Goal: Feedback & Contribution: Leave review/rating

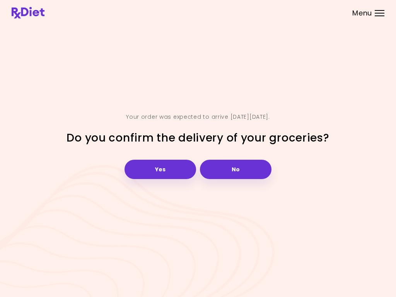
click at [163, 168] on button "Yes" at bounding box center [159, 169] width 71 height 19
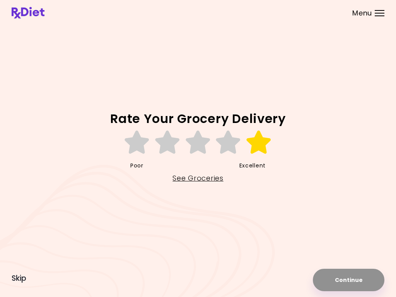
click at [261, 143] on icon at bounding box center [258, 142] width 27 height 23
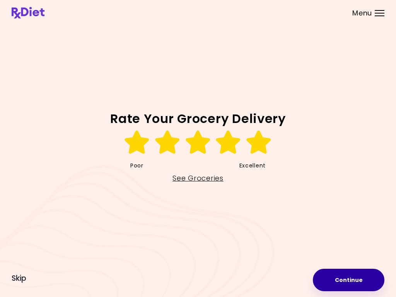
click at [296, 281] on button "Continue" at bounding box center [348, 280] width 71 height 22
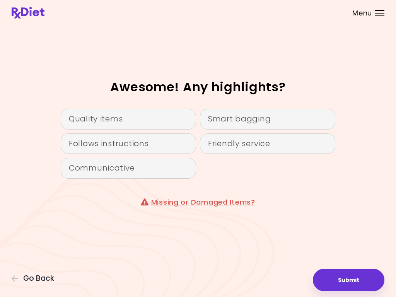
click at [144, 120] on div "Quality items" at bounding box center [128, 119] width 135 height 21
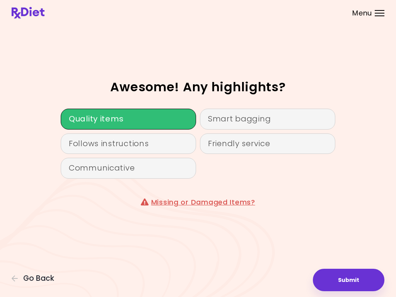
click at [139, 144] on div "Follows instructions" at bounding box center [128, 143] width 135 height 21
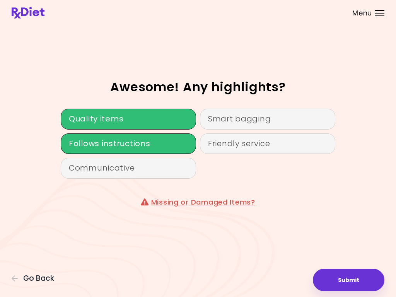
click at [127, 169] on div "Communicative" at bounding box center [128, 168] width 135 height 21
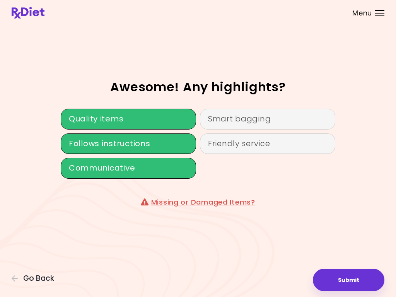
click at [263, 121] on div "Smart bagging" at bounding box center [267, 119] width 135 height 21
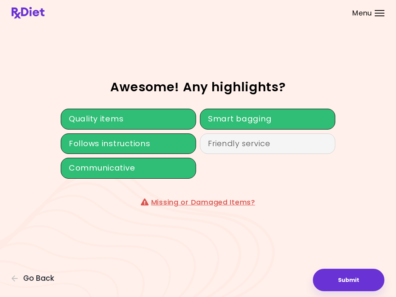
click at [264, 151] on div "Friendly service" at bounding box center [267, 143] width 135 height 21
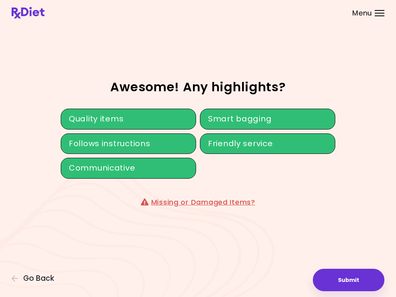
click at [296, 281] on button "Submit" at bounding box center [348, 280] width 71 height 22
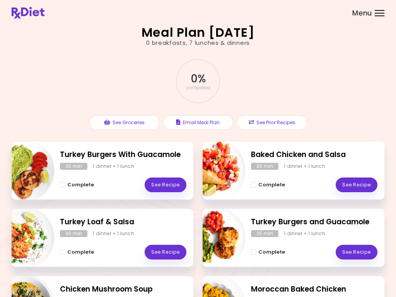
click at [198, 123] on button "Email Meal Plan" at bounding box center [198, 122] width 70 height 15
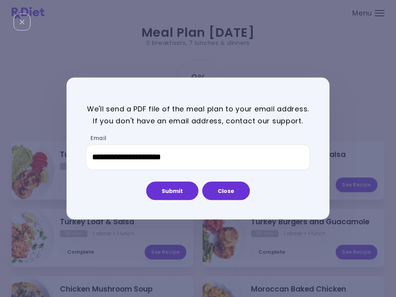
click at [177, 189] on button "Submit" at bounding box center [172, 190] width 52 height 19
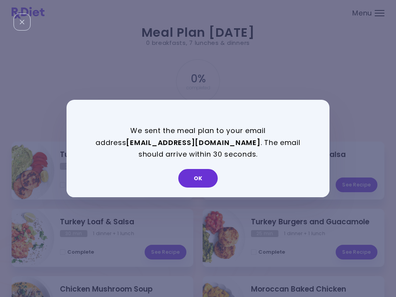
click at [198, 177] on button "OK" at bounding box center [197, 178] width 39 height 19
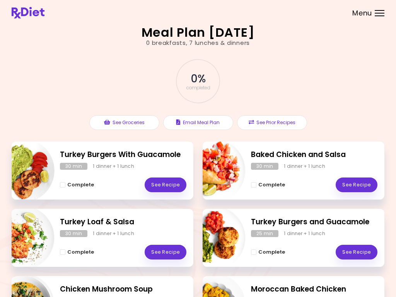
click at [121, 125] on button "See Groceries" at bounding box center [124, 122] width 70 height 15
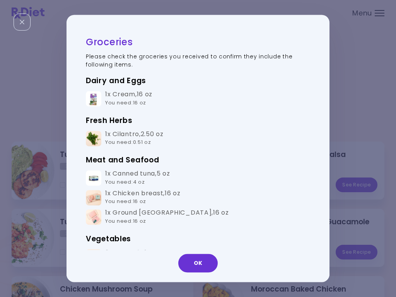
click at [192, 262] on button "OK" at bounding box center [197, 263] width 39 height 19
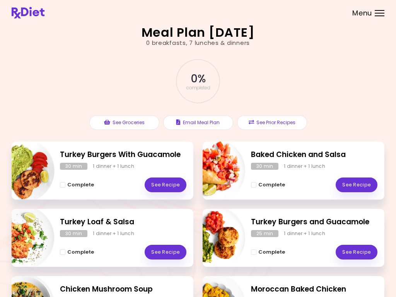
click at [119, 121] on button "See Groceries" at bounding box center [124, 122] width 70 height 15
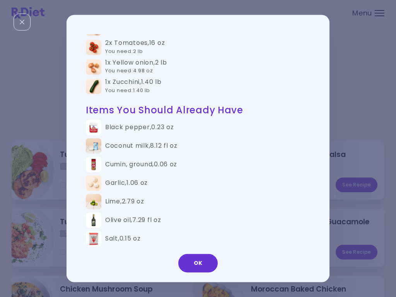
scroll to position [289, 0]
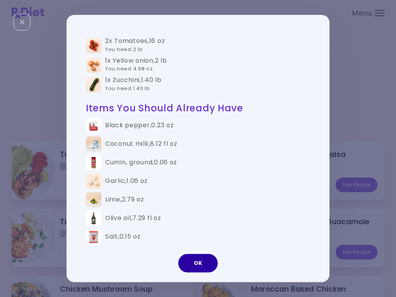
click at [192, 254] on button "OK" at bounding box center [197, 263] width 39 height 19
